Goal: Find specific page/section: Find specific page/section

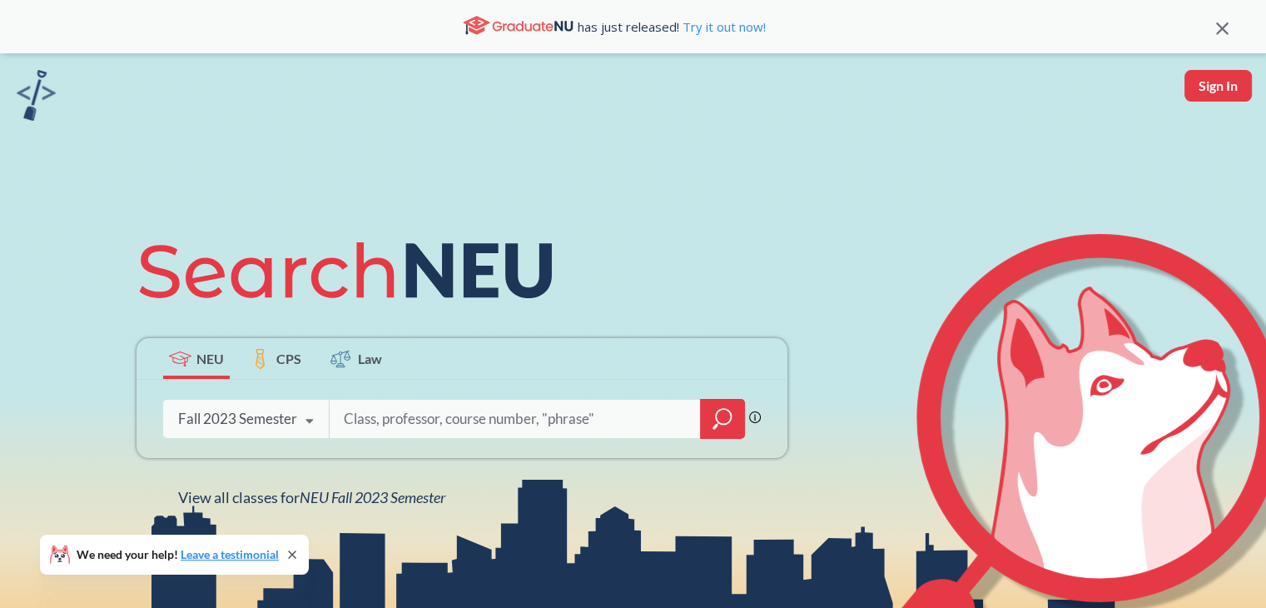
scroll to position [146, 0]
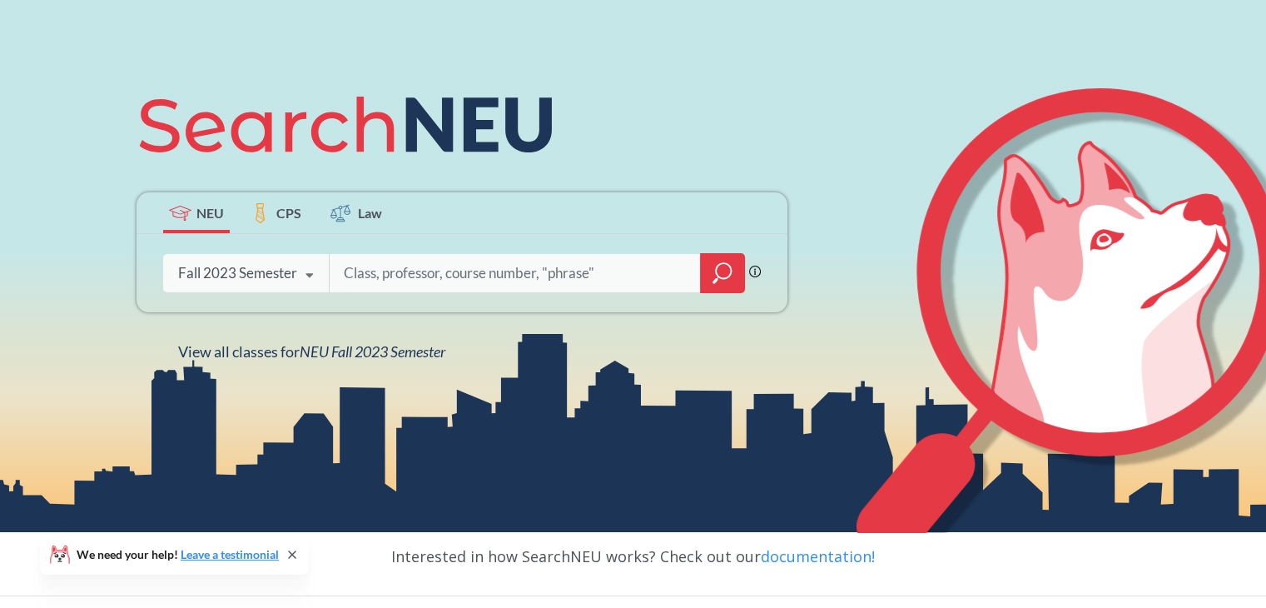
click at [267, 267] on div "Fall 2023 Semester" at bounding box center [237, 273] width 119 height 18
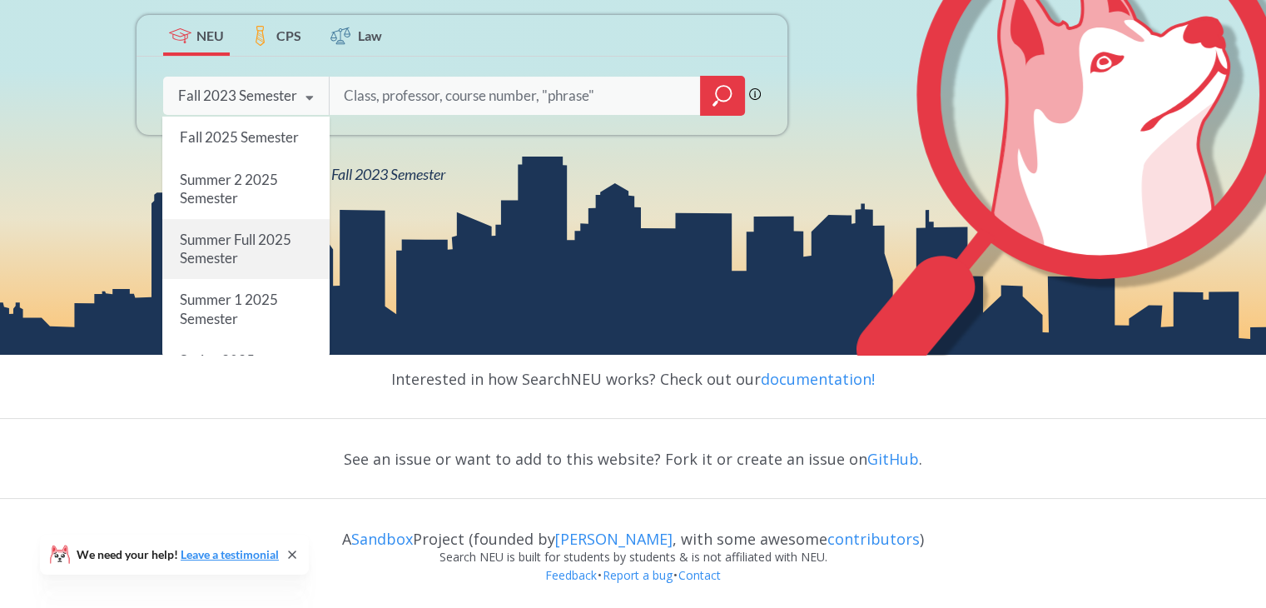
scroll to position [0, 0]
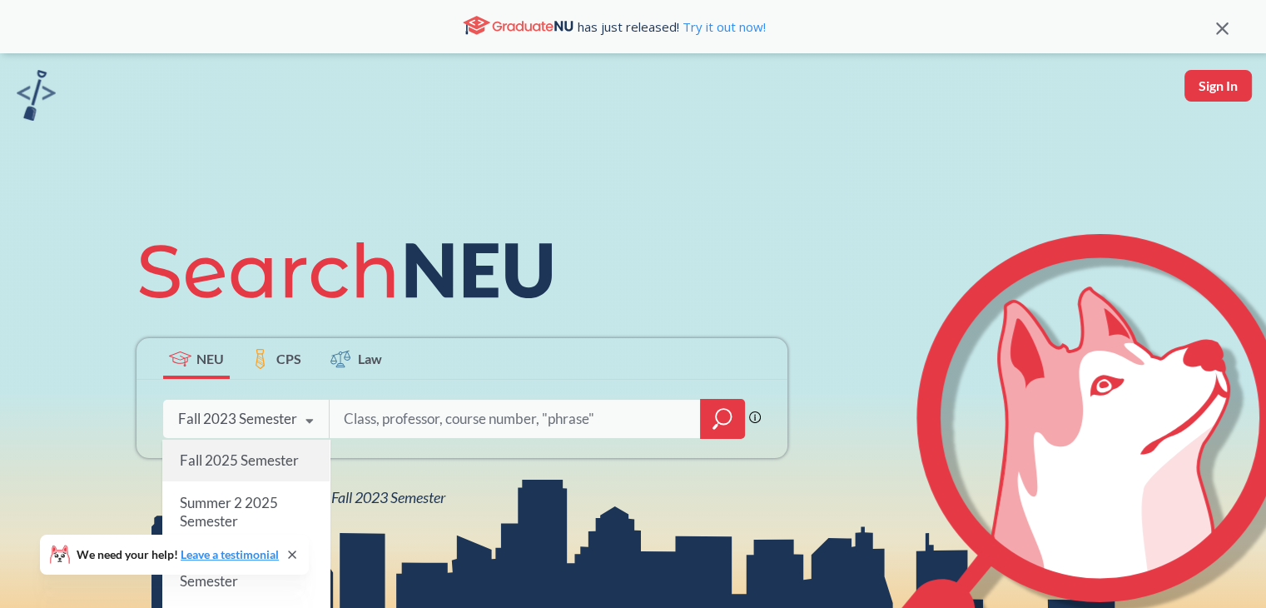
click at [251, 466] on span "Fall 2025 Semester" at bounding box center [239, 459] width 119 height 17
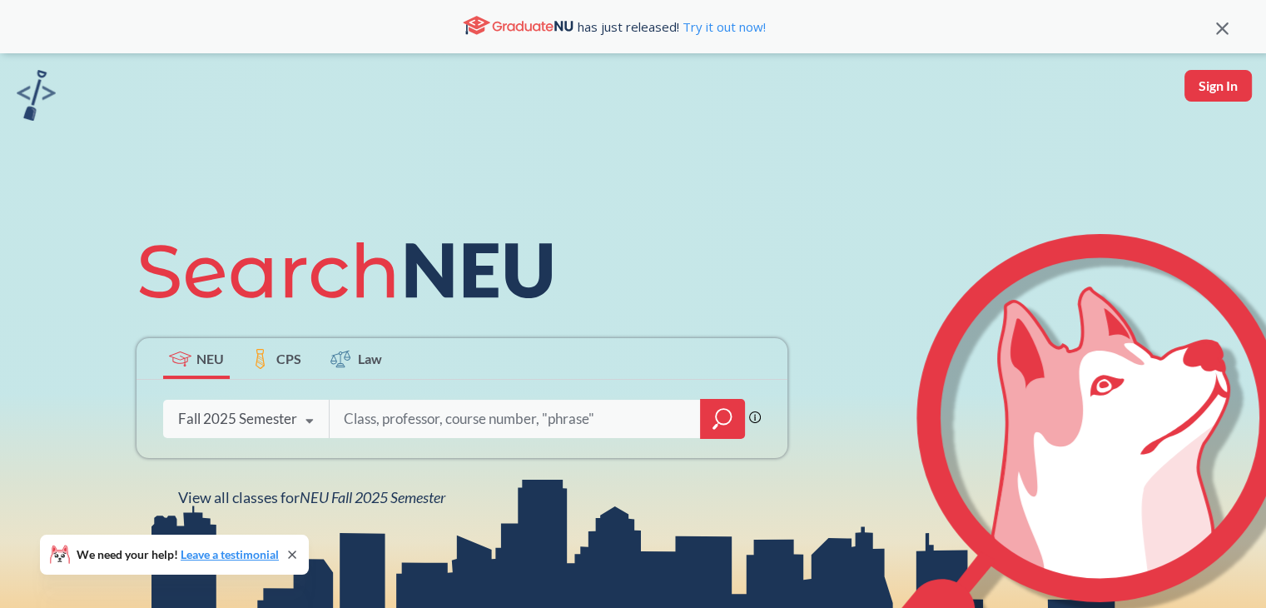
click at [307, 427] on icon at bounding box center [310, 421] width 32 height 47
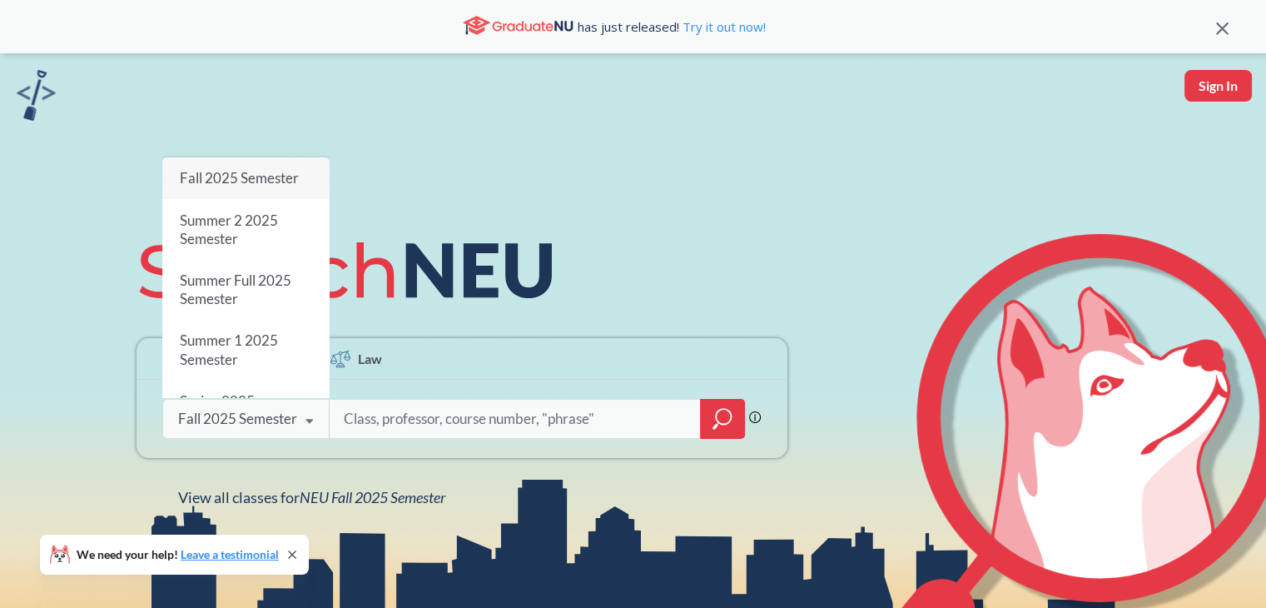
click at [280, 159] on div "Fall 2025 Semester" at bounding box center [245, 178] width 167 height 42
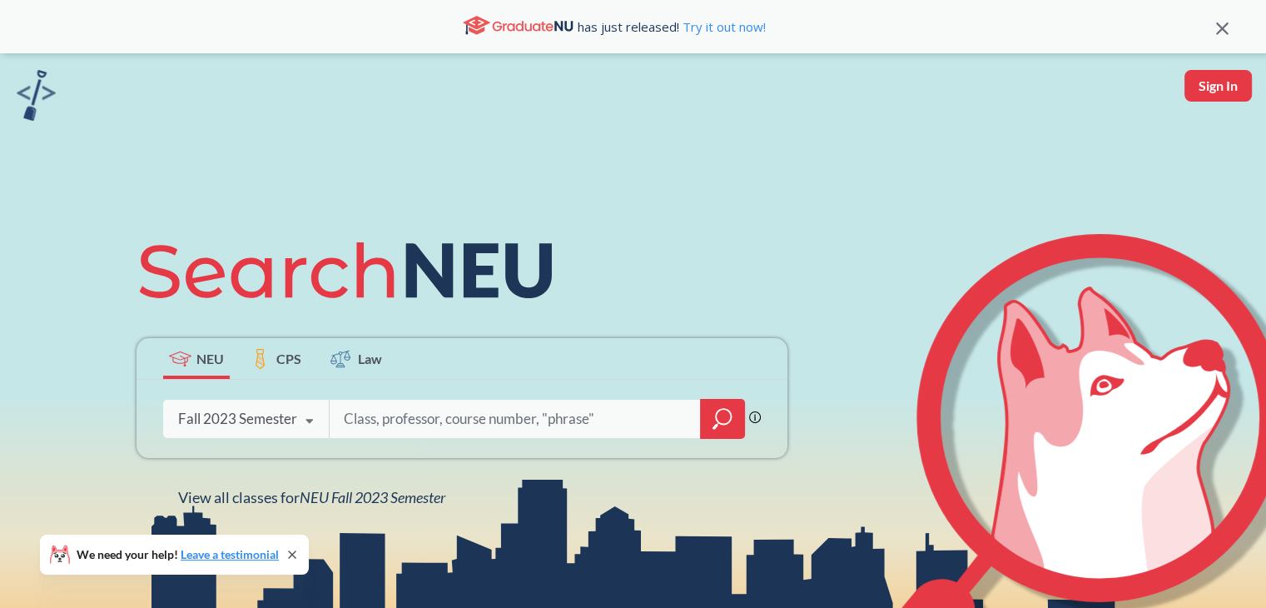
click at [276, 425] on div "Fall 2023 Semester" at bounding box center [237, 419] width 119 height 18
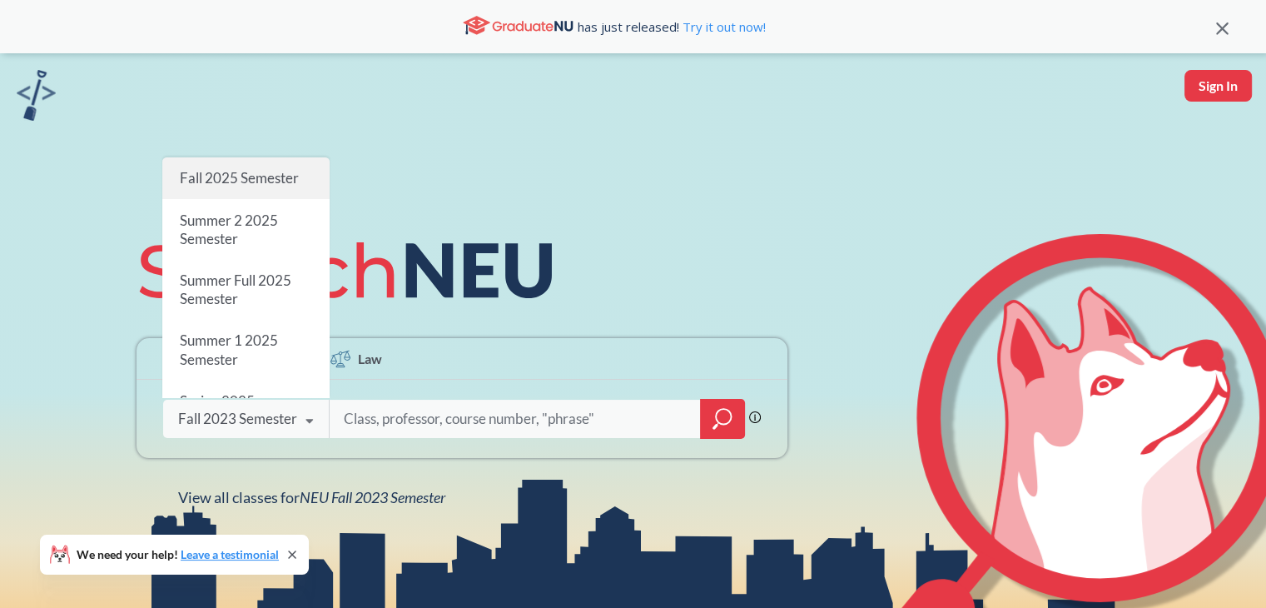
click at [284, 187] on div "Fall 2025 Semester" at bounding box center [245, 178] width 167 height 42
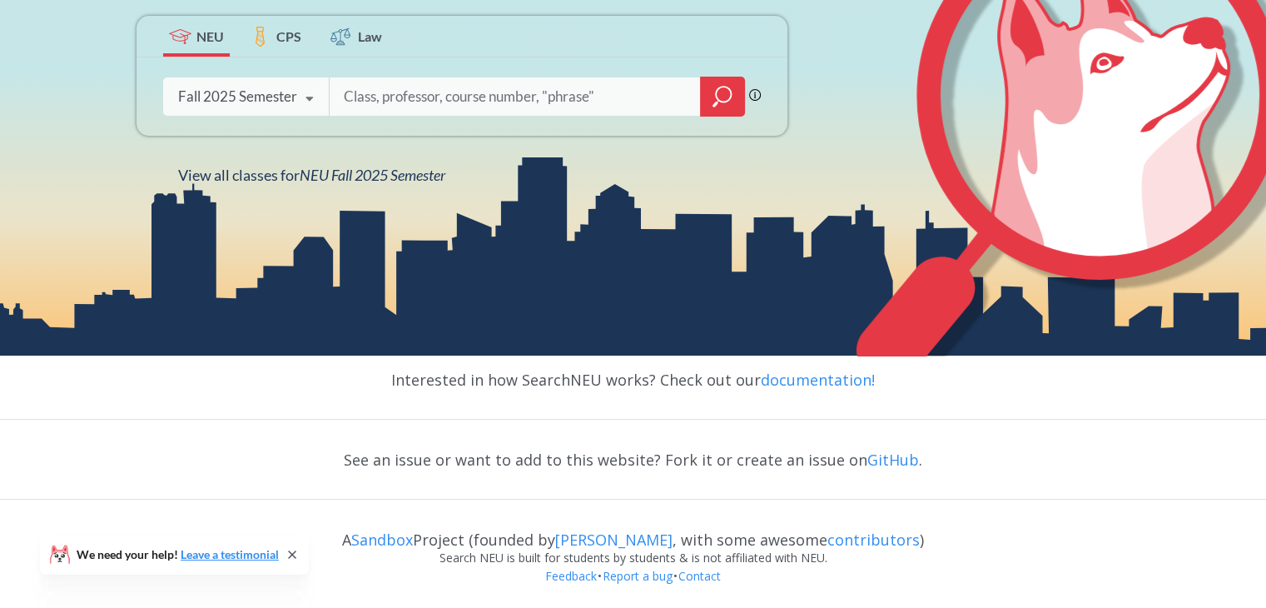
scroll to position [321, 0]
